Goal: Task Accomplishment & Management: Use online tool/utility

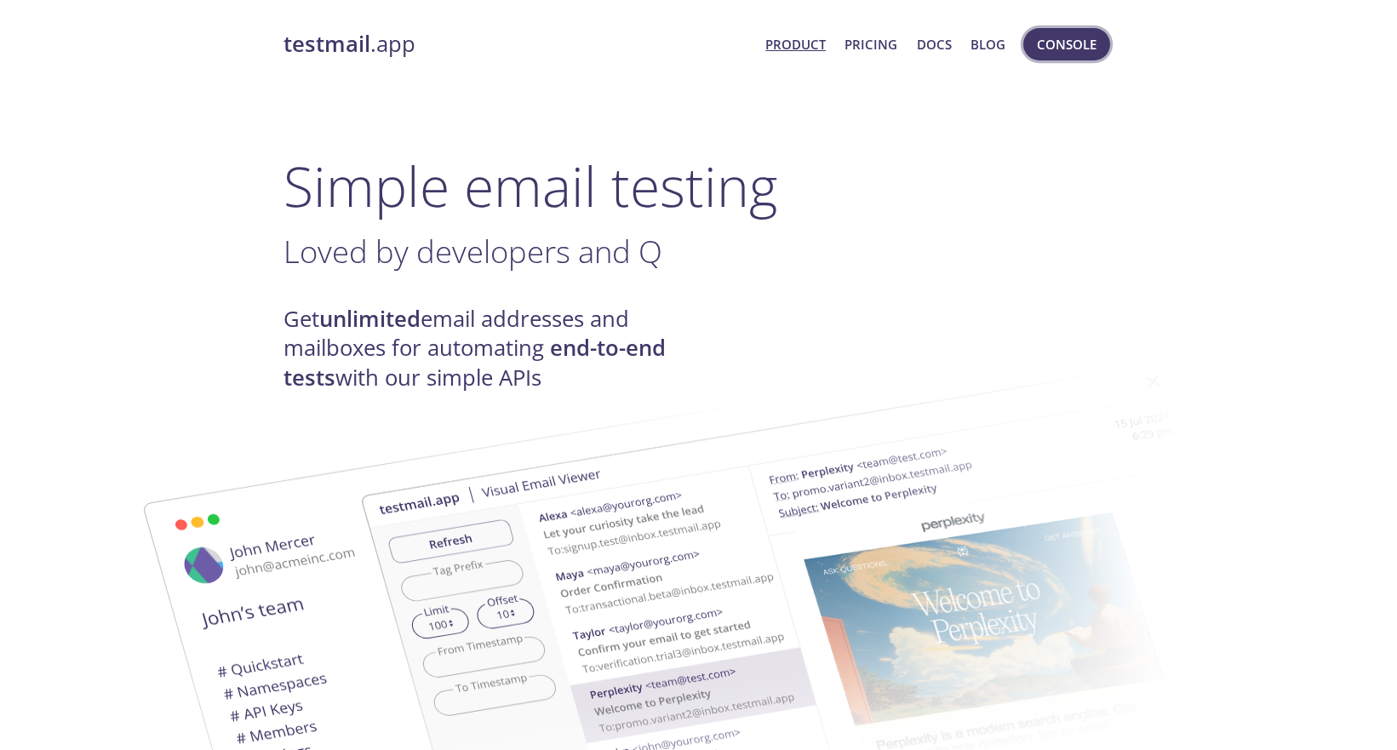
click at [1050, 50] on span "Console" at bounding box center [1067, 44] width 60 height 22
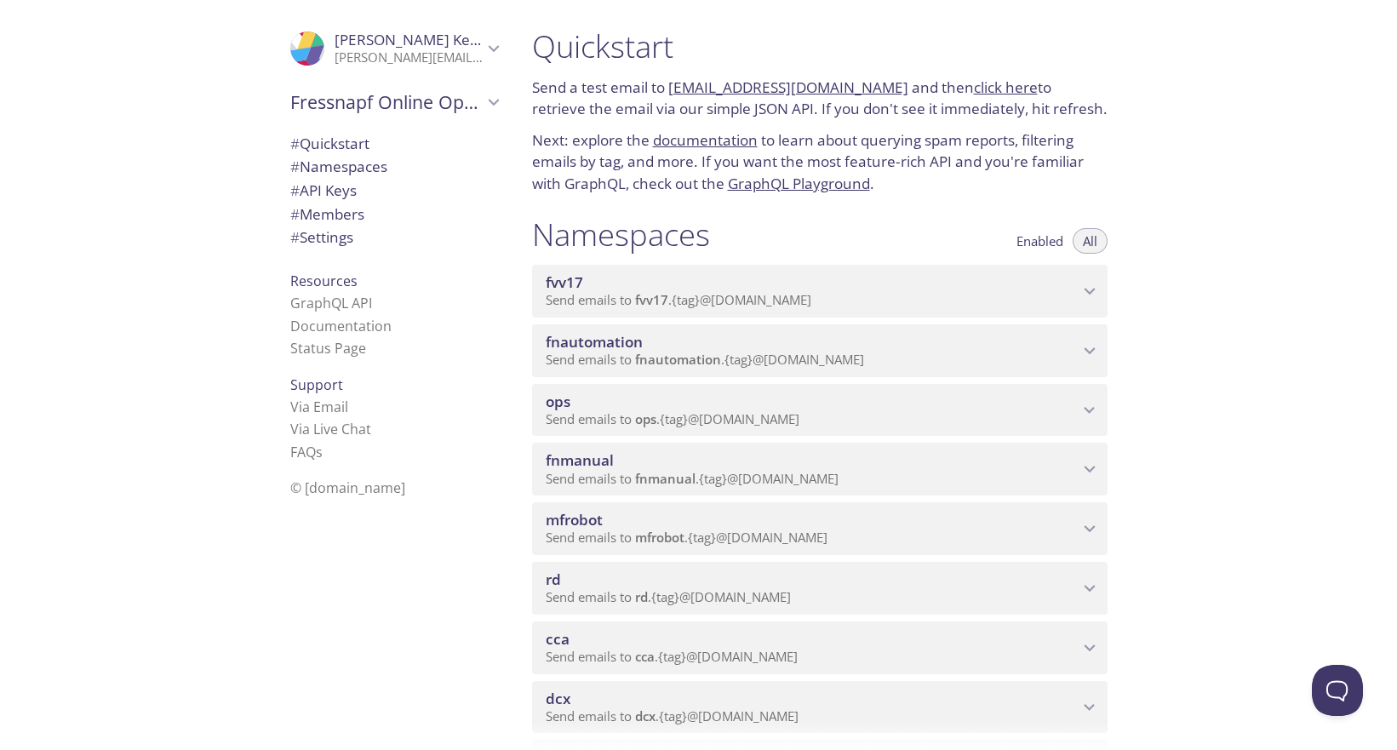
click at [672, 621] on div "cca Send emails to cca . {tag} @[DOMAIN_NAME]" at bounding box center [819, 647] width 575 height 53
click at [890, 683] on span "View Emails (Visual)" at bounding box center [901, 689] width 126 height 20
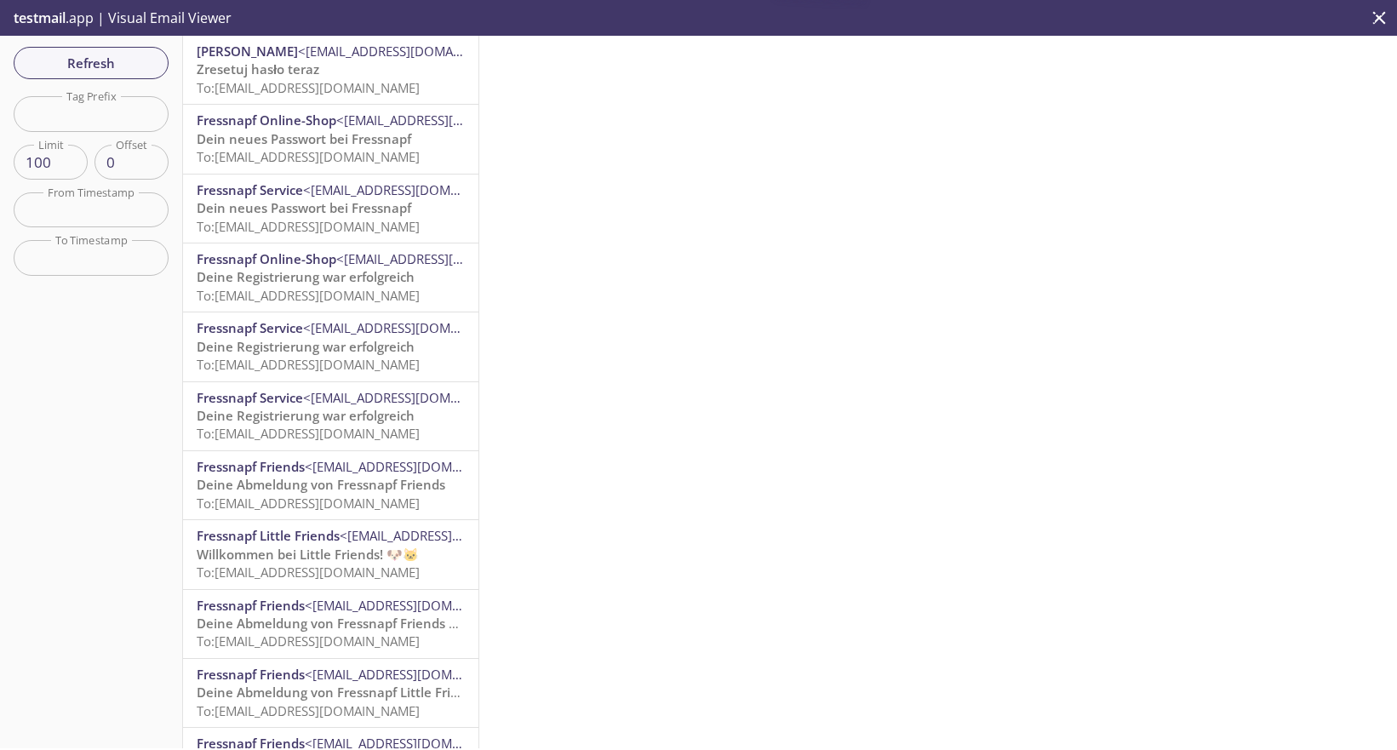
click at [304, 88] on span "To: [EMAIL_ADDRESS][DOMAIN_NAME]" at bounding box center [308, 87] width 223 height 17
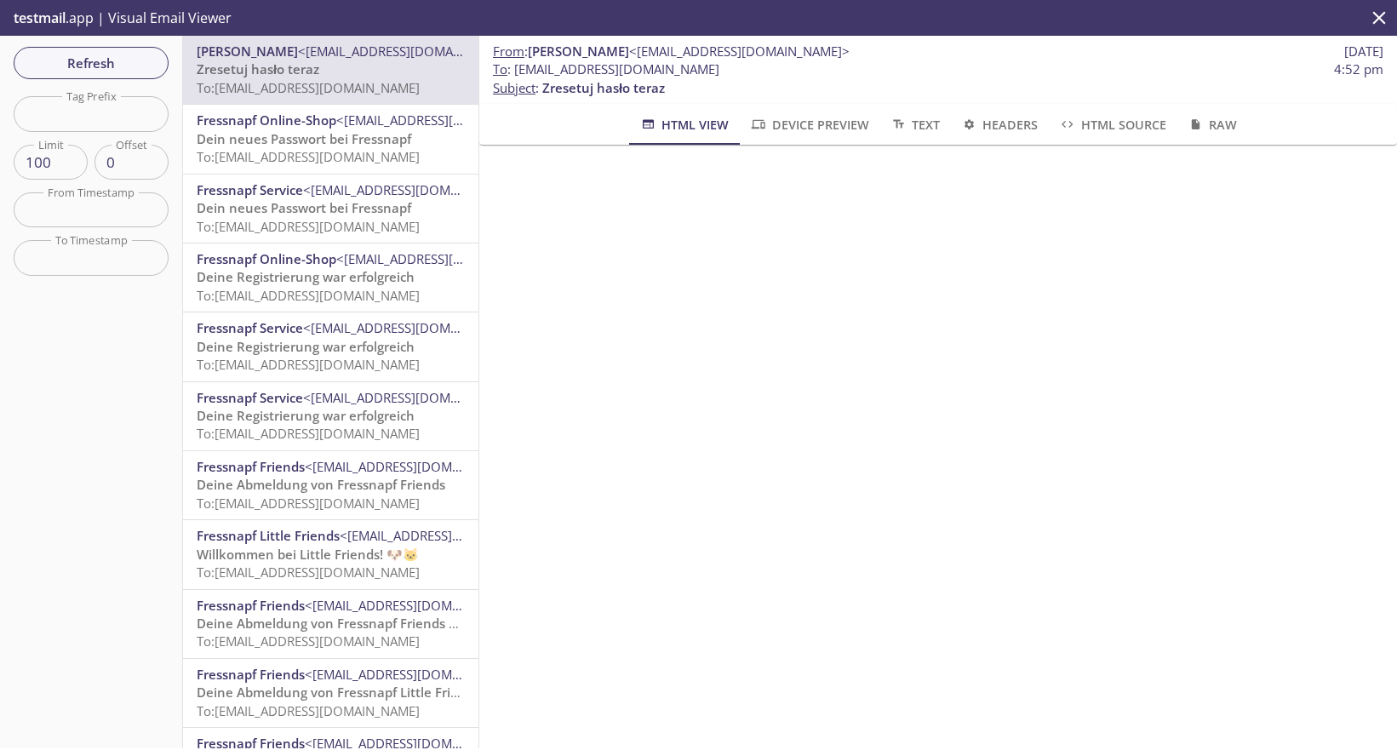
click at [613, 72] on span "To : [EMAIL_ADDRESS][DOMAIN_NAME]" at bounding box center [606, 69] width 226 height 18
drag, startPoint x: 515, startPoint y: 72, endPoint x: 759, endPoint y: 77, distance: 244.3
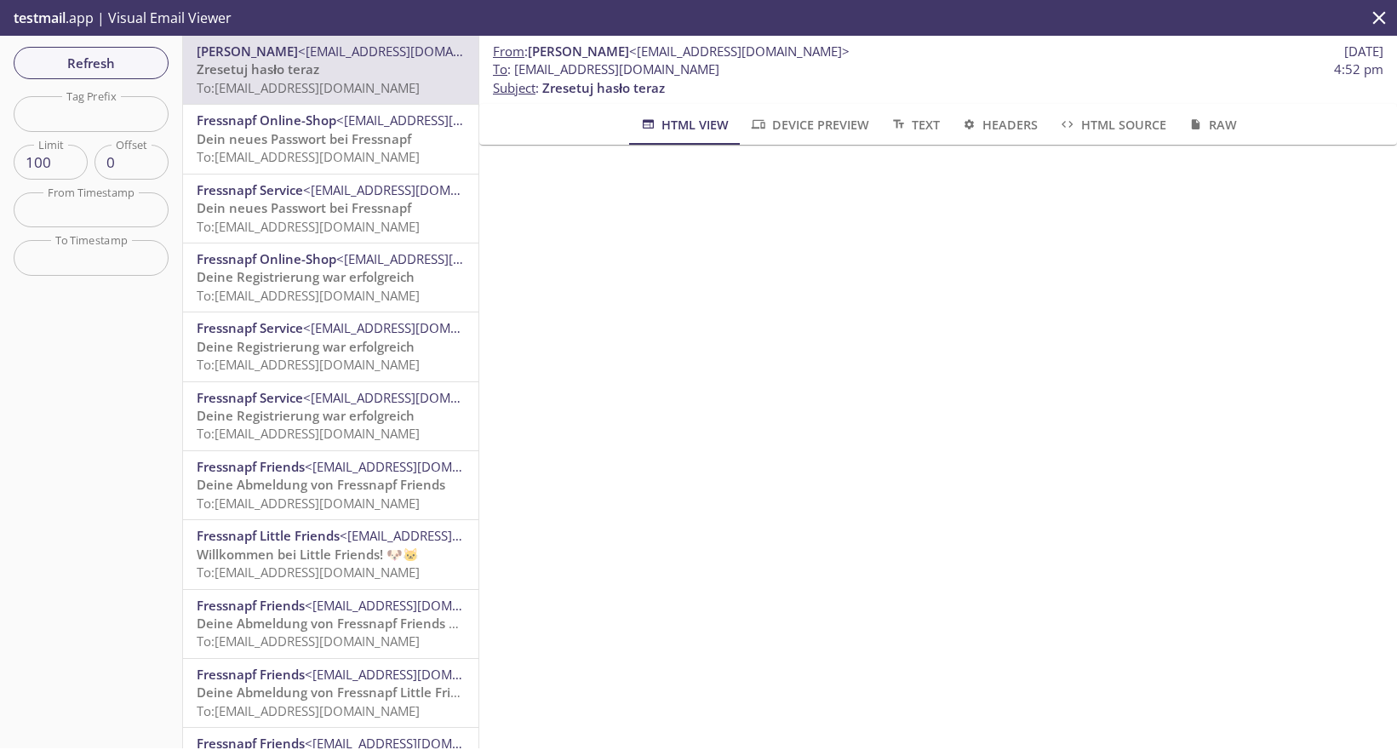
click at [759, 77] on span "To : [EMAIL_ADDRESS][DOMAIN_NAME] 4:52 pm" at bounding box center [938, 69] width 890 height 18
copy span "[EMAIL_ADDRESS][DOMAIN_NAME]"
